Goal: Task Accomplishment & Management: Complete application form

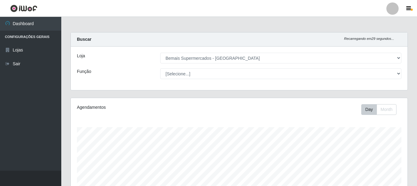
select select "249"
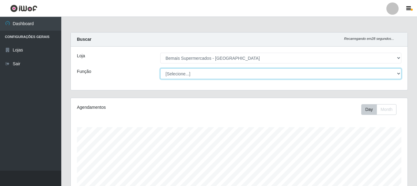
click at [205, 71] on select "[Selecione...] ASG ASG + ASG ++ Auxiliar de Depósito Auxiliar de Depósito + Aux…" at bounding box center [280, 73] width 241 height 11
click at [160, 68] on select "[Selecione...] ASG ASG + ASG ++ Auxiliar de Depósito Auxiliar de Depósito + Aux…" at bounding box center [280, 73] width 241 height 11
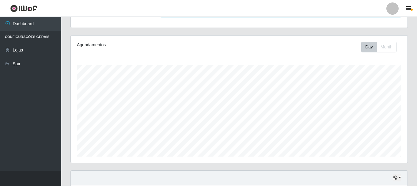
scroll to position [51, 0]
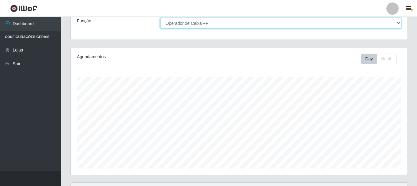
click at [216, 24] on select "[Selecione...] ASG ASG + ASG ++ Auxiliar de Depósito Auxiliar de Depósito + Aux…" at bounding box center [280, 23] width 241 height 11
click at [160, 18] on select "[Selecione...] ASG ASG + ASG ++ Auxiliar de Depósito Auxiliar de Depósito + Aux…" at bounding box center [280, 23] width 241 height 11
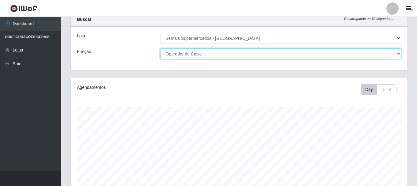
scroll to position [0, 0]
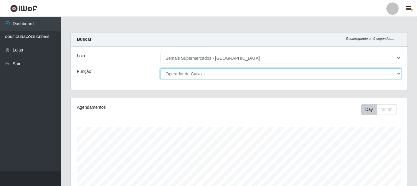
click at [227, 74] on select "[Selecione...] ASG ASG + ASG ++ Auxiliar de Depósito Auxiliar de Depósito + Aux…" at bounding box center [280, 73] width 241 height 11
click at [160, 68] on select "[Selecione...] ASG ASG + ASG ++ Auxiliar de Depósito Auxiliar de Depósito + Aux…" at bounding box center [280, 73] width 241 height 11
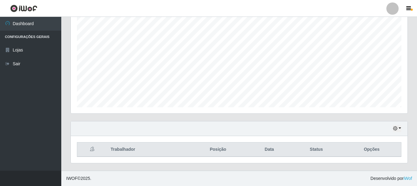
scroll to position [20, 0]
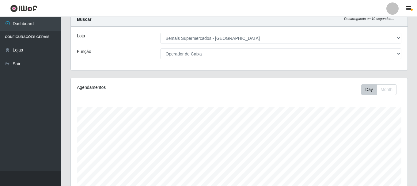
click at [205, 47] on div "Loja [Selecione...] Bemais Supermercados - Três Ruas Função [Selecione...] ASG …" at bounding box center [239, 48] width 337 height 43
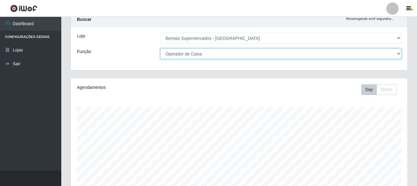
click at [206, 53] on select "[Selecione...] ASG ASG + ASG ++ Auxiliar de Depósito Auxiliar de Depósito + Aux…" at bounding box center [280, 53] width 241 height 11
click at [160, 48] on select "[Selecione...] ASG ASG + ASG ++ Auxiliar de Depósito Auxiliar de Depósito + Aux…" at bounding box center [280, 53] width 241 height 11
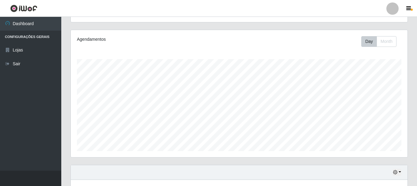
scroll to position [0, 0]
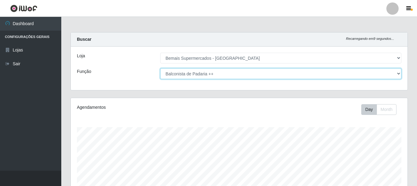
click at [189, 74] on select "[Selecione...] ASG ASG + ASG ++ Auxiliar de Depósito Auxiliar de Depósito + Aux…" at bounding box center [280, 73] width 241 height 11
select select "72"
click at [160, 68] on select "[Selecione...] ASG ASG + ASG ++ Auxiliar de Depósito Auxiliar de Depósito + Aux…" at bounding box center [280, 73] width 241 height 11
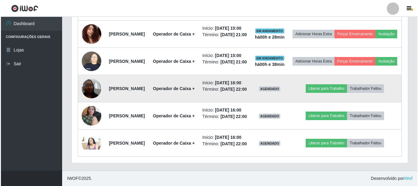
scroll to position [418, 0]
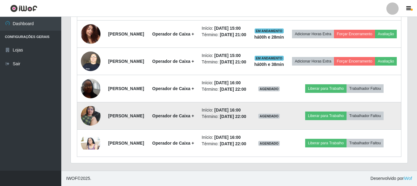
click at [93, 103] on img at bounding box center [91, 116] width 20 height 26
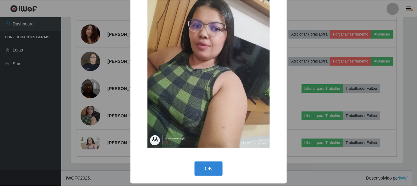
scroll to position [31, 0]
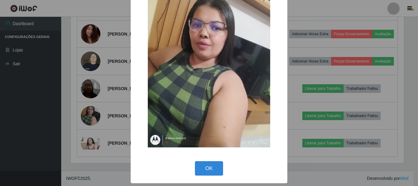
drag, startPoint x: 209, startPoint y: 173, endPoint x: 184, endPoint y: 162, distance: 26.6
click at [206, 171] on button "OK" at bounding box center [209, 168] width 28 height 14
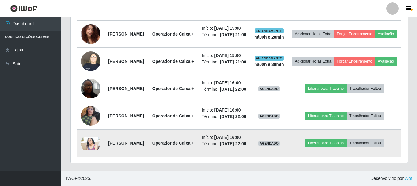
scroll to position [127, 337]
click at [88, 139] on img at bounding box center [91, 143] width 20 height 13
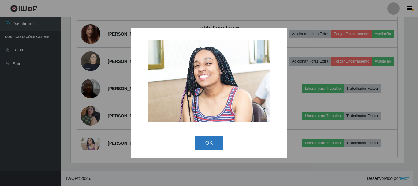
click at [212, 143] on button "OK" at bounding box center [209, 143] width 28 height 14
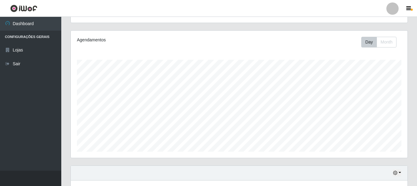
scroll to position [0, 0]
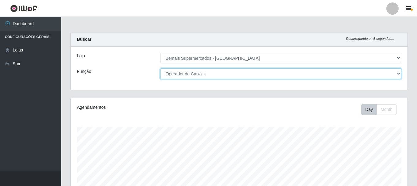
click at [216, 76] on select "[Selecione...] ASG ASG + ASG ++ Auxiliar de Depósito Auxiliar de Depósito + Aux…" at bounding box center [280, 73] width 241 height 11
click at [160, 68] on select "[Selecione...] ASG ASG + ASG ++ Auxiliar de Depósito Auxiliar de Depósito + Aux…" at bounding box center [280, 73] width 241 height 11
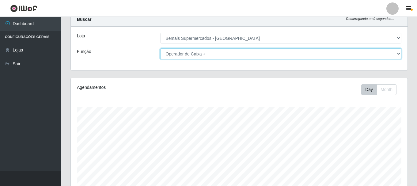
scroll to position [31, 0]
